Goal: Information Seeking & Learning: Learn about a topic

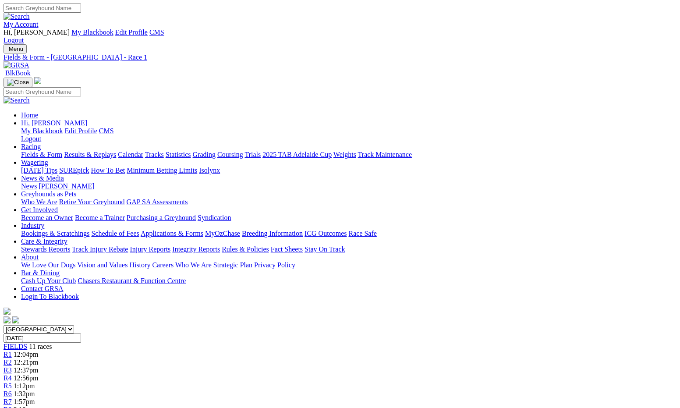
click at [12, 359] on span "R2" at bounding box center [8, 362] width 8 height 7
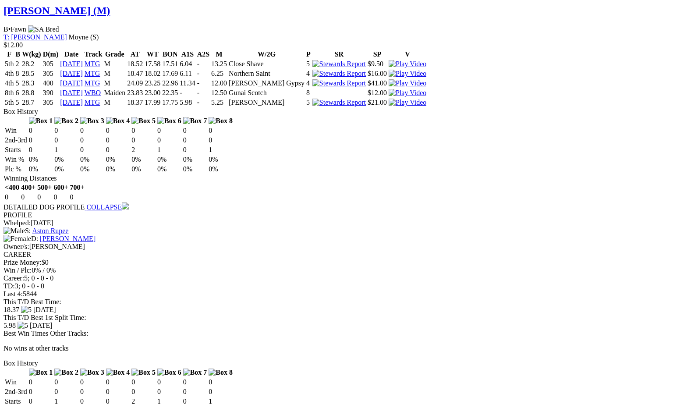
scroll to position [1008, 0]
